Goal: Find contact information: Find contact information

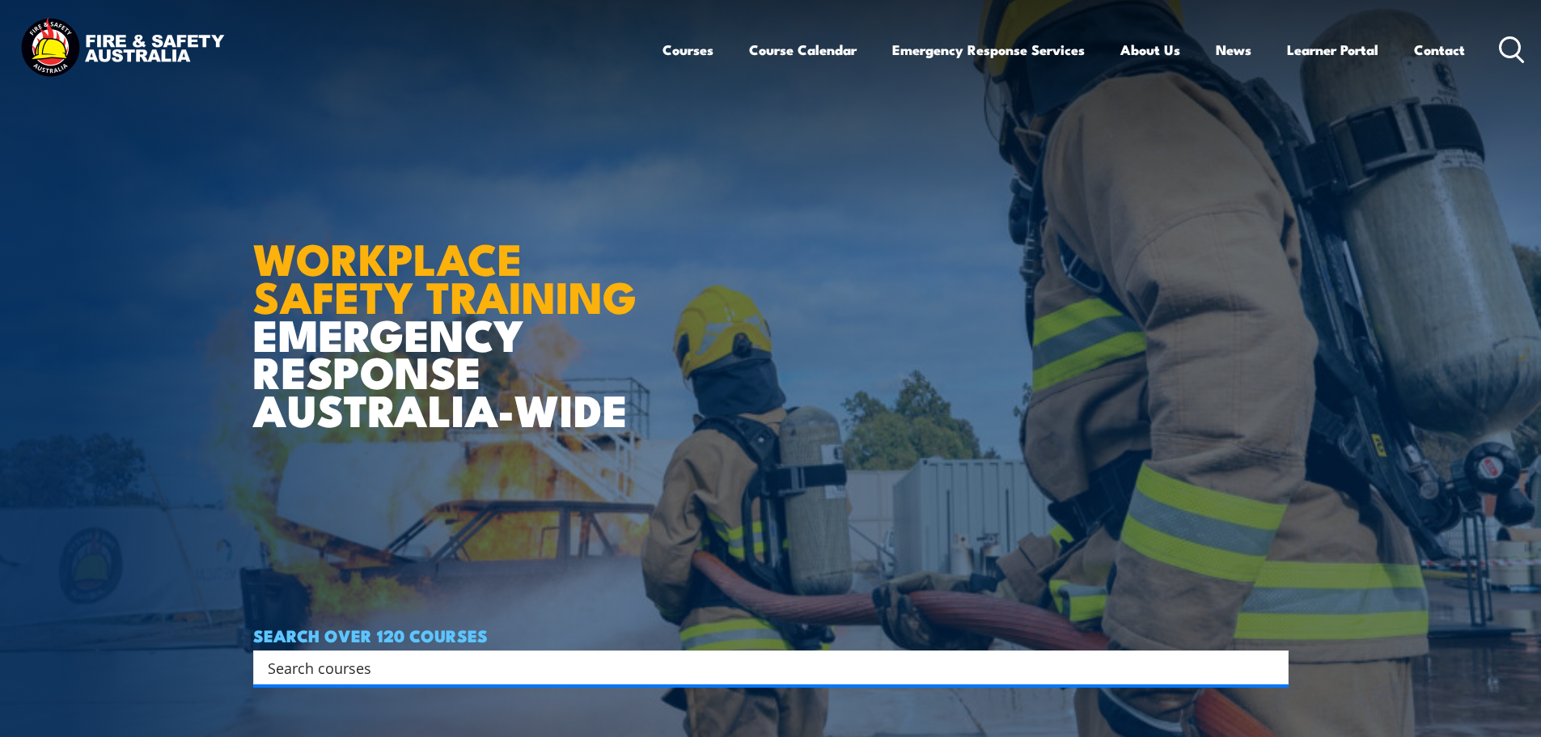
click at [1440, 48] on link "Contact" at bounding box center [1439, 49] width 51 height 43
